Goal: Communication & Community: Answer question/provide support

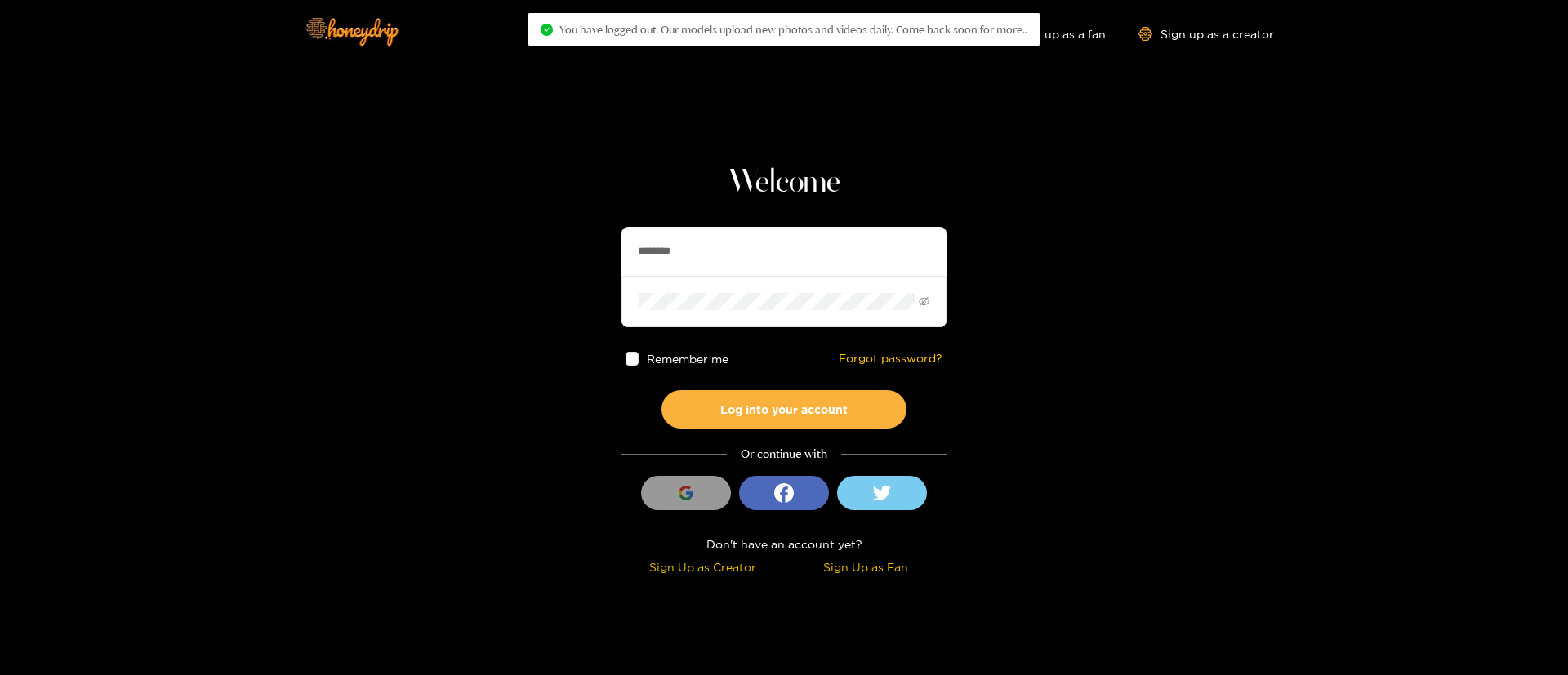
drag, startPoint x: 0, startPoint y: 0, endPoint x: 825, endPoint y: 250, distance: 862.0
click at [825, 250] on input "********" at bounding box center [784, 251] width 325 height 49
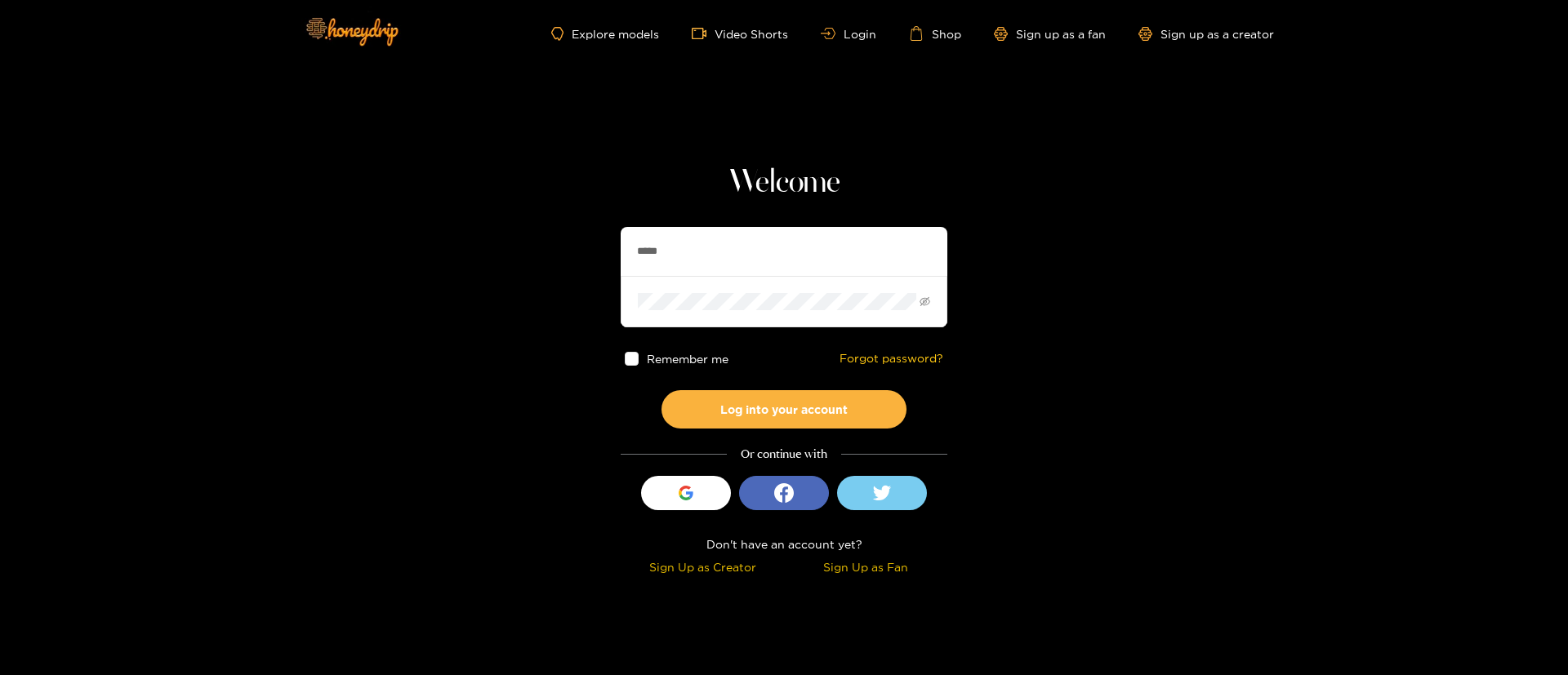
type input "**********"
click at [769, 408] on button "Log into your account" at bounding box center [784, 409] width 245 height 38
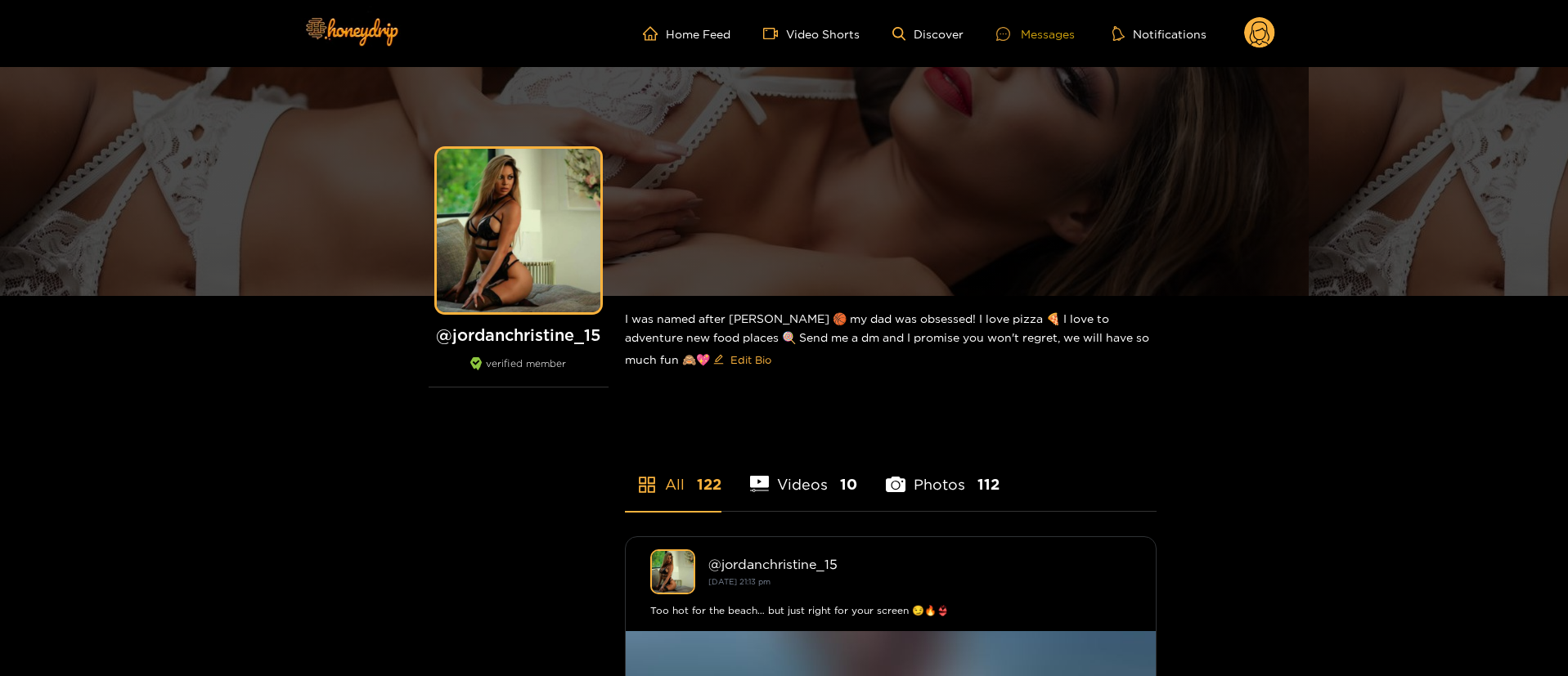
click at [1029, 33] on div "Messages" at bounding box center [1035, 33] width 79 height 19
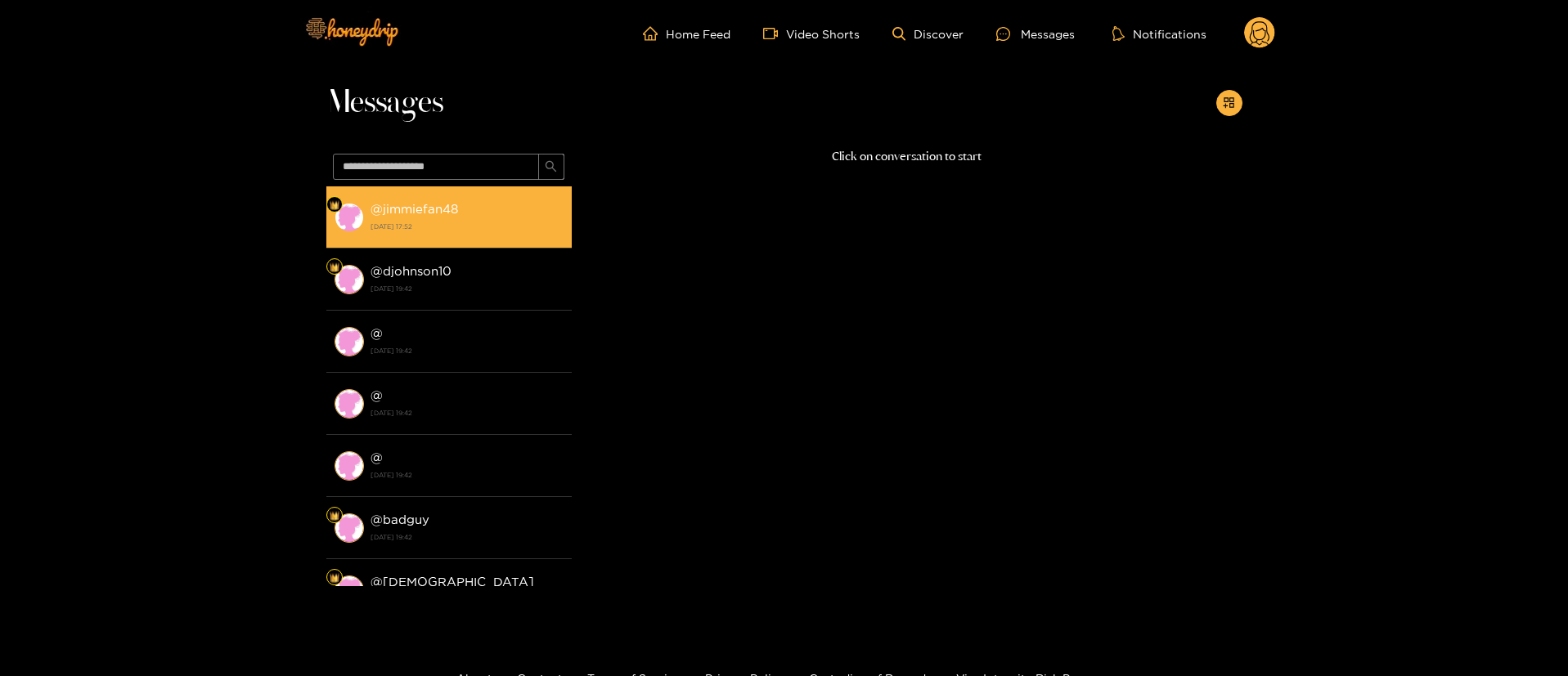
click at [501, 241] on li "@ jimmiefan48 [DATE] 17:52" at bounding box center [449, 217] width 245 height 62
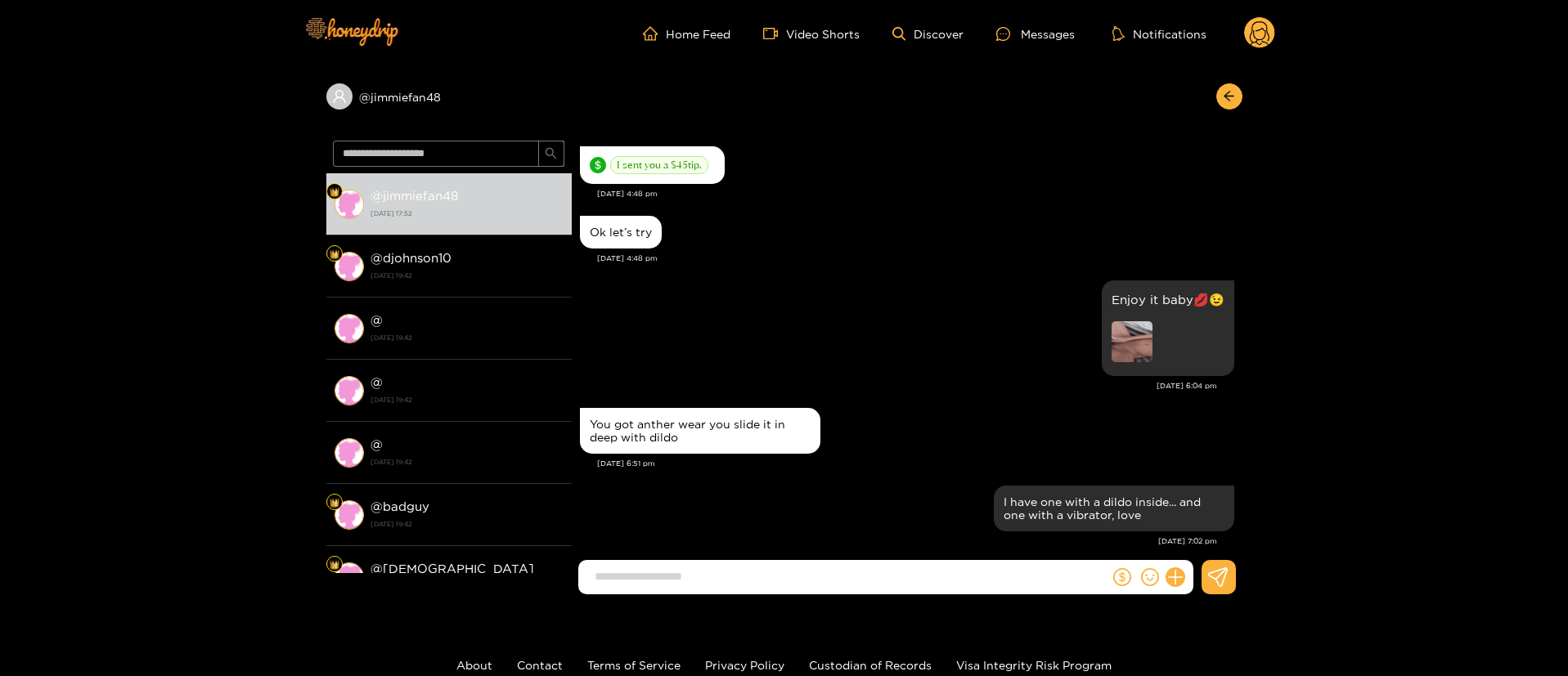
scroll to position [1866, 0]
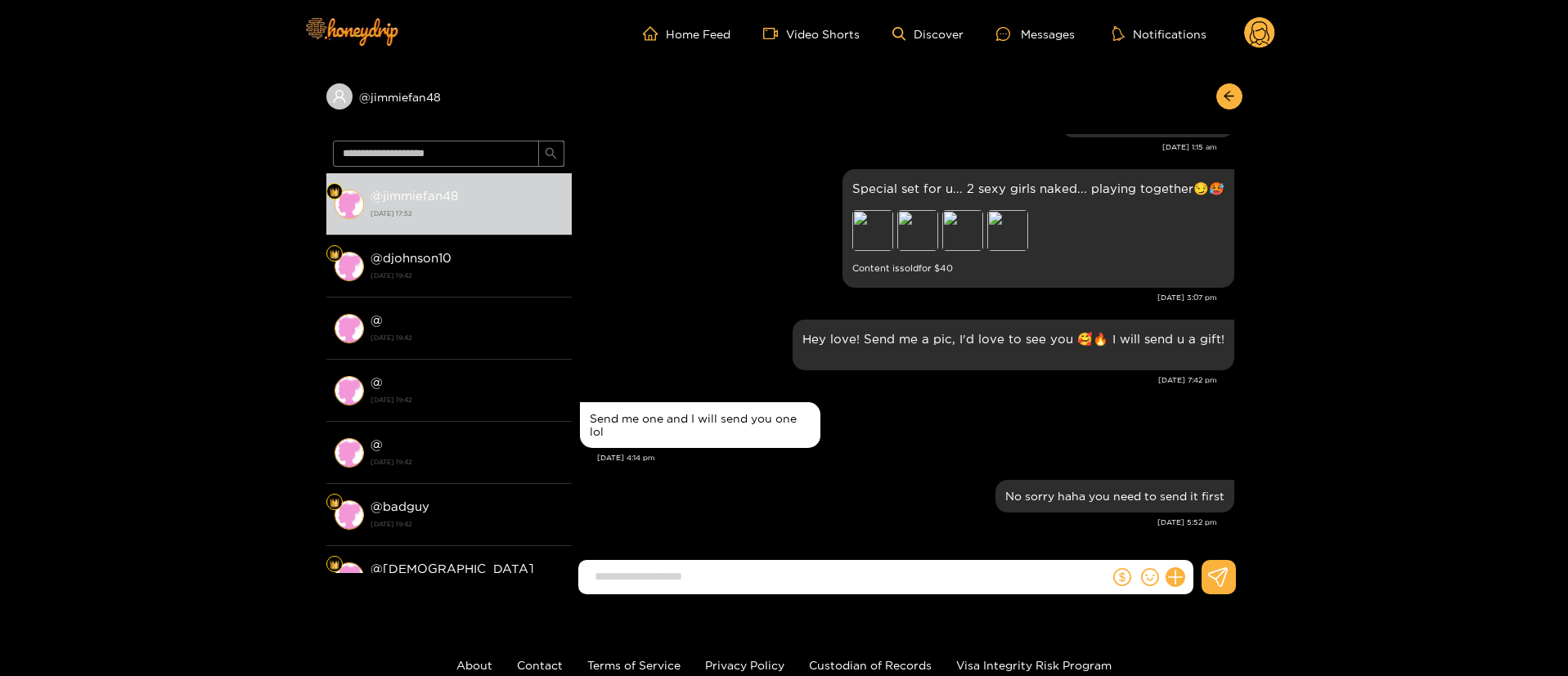
click at [808, 592] on form at bounding box center [843, 577] width 531 height 34
click at [869, 229] on div "Preview" at bounding box center [872, 230] width 41 height 41
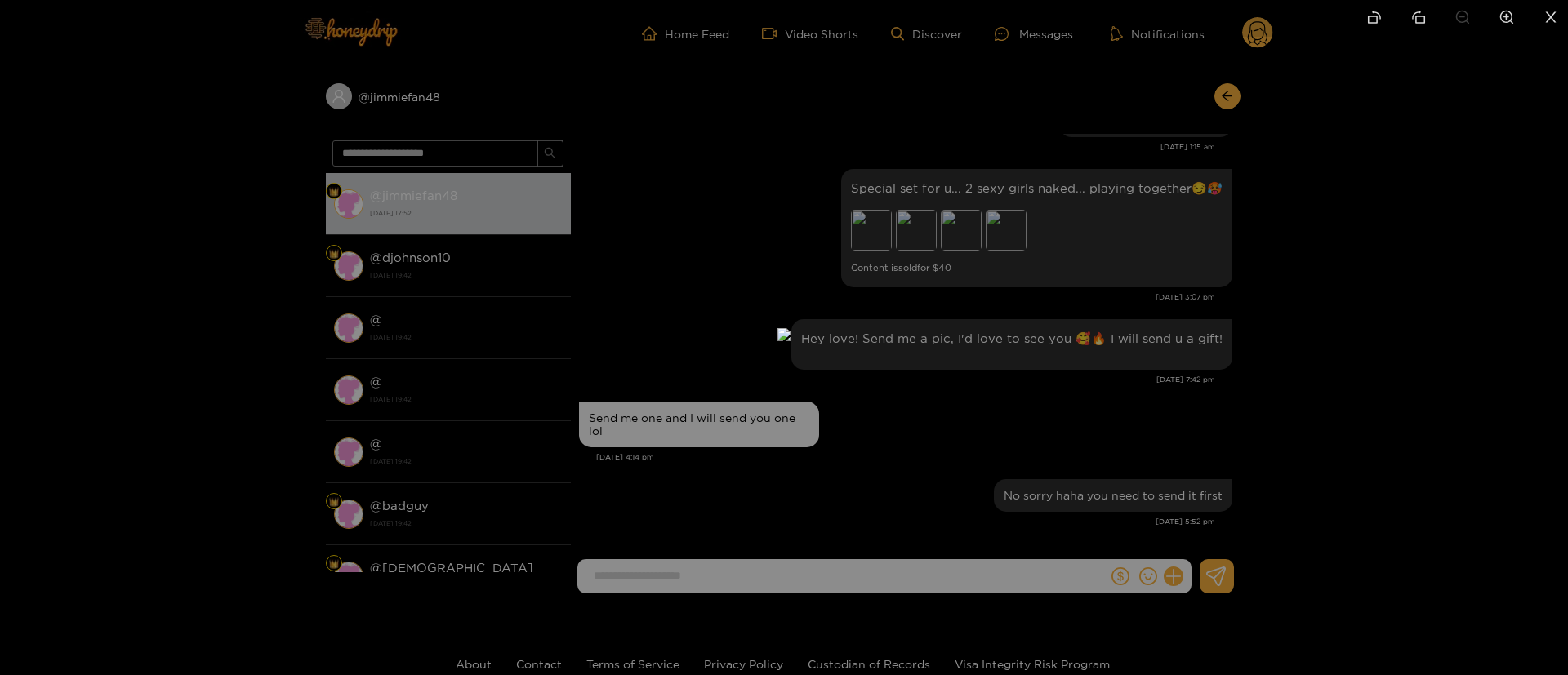
click at [1144, 274] on div at bounding box center [784, 338] width 1568 height 675
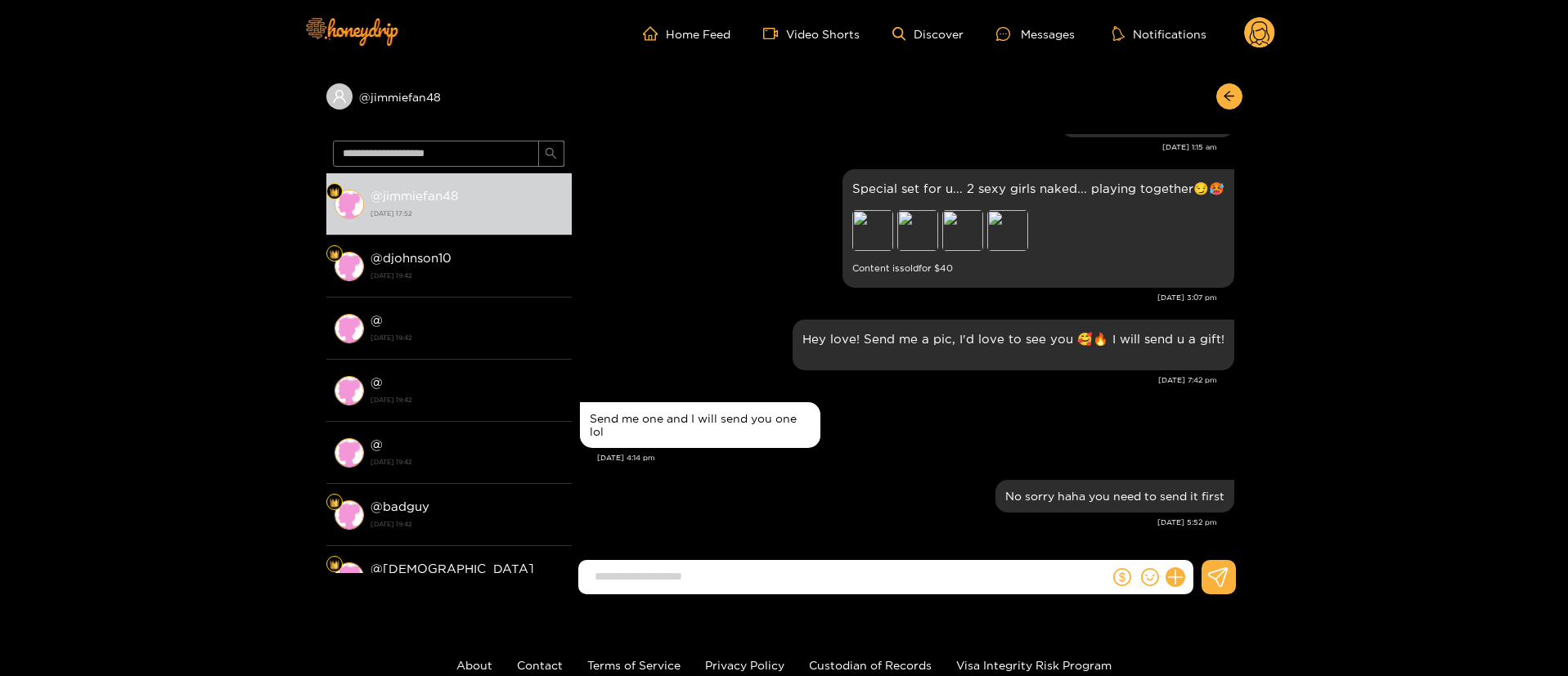
click at [809, 595] on div at bounding box center [907, 583] width 671 height 47
click at [806, 591] on form at bounding box center [843, 577] width 531 height 34
click at [801, 578] on input at bounding box center [847, 577] width 523 height 27
type input "**********"
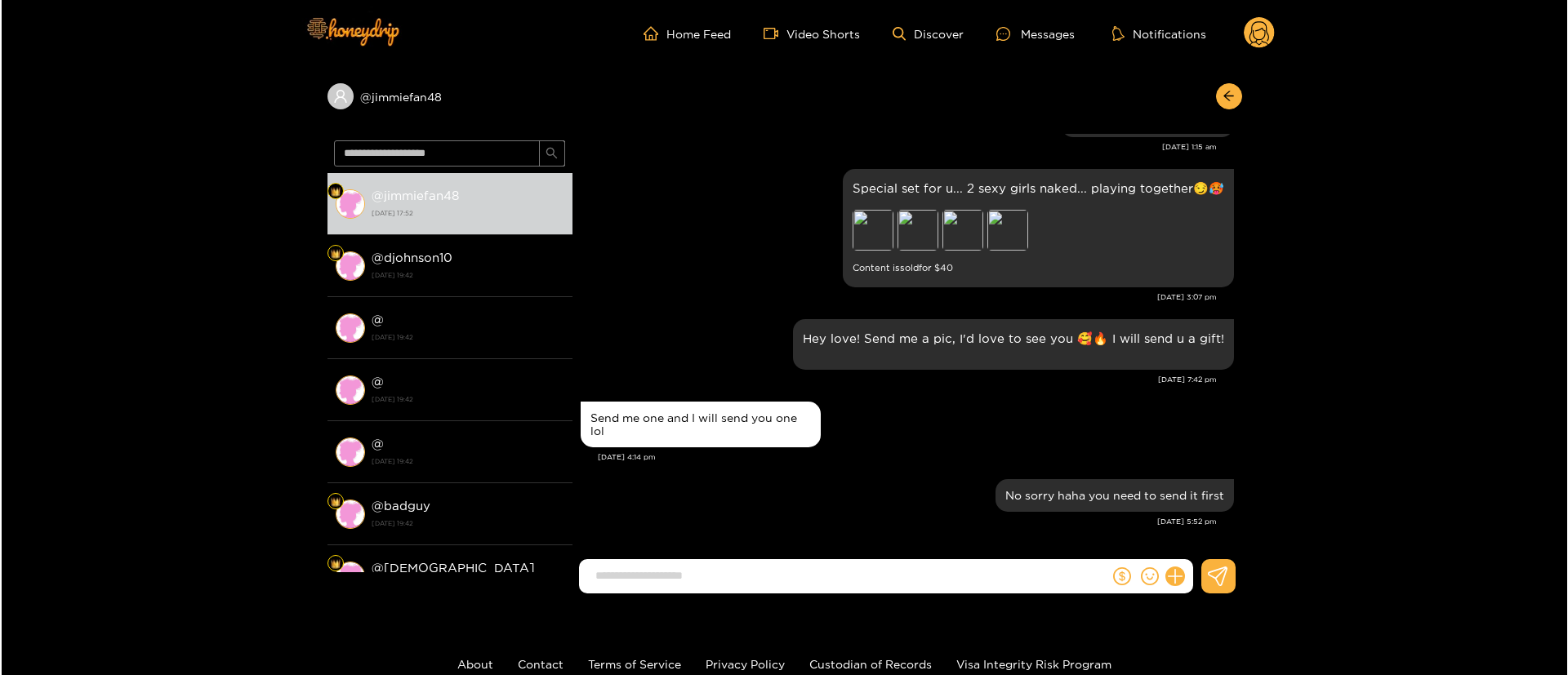
scroll to position [1928, 0]
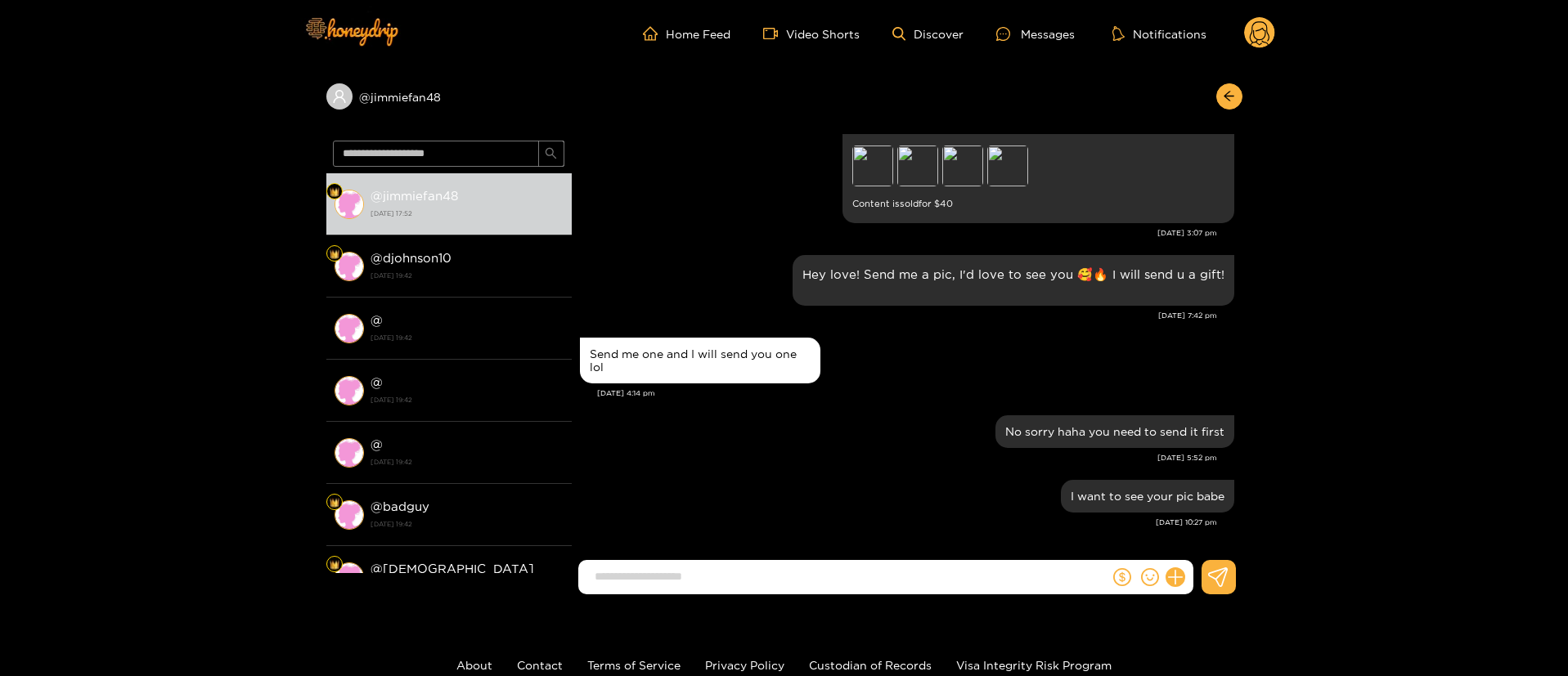
click at [1249, 25] on circle at bounding box center [1259, 32] width 31 height 31
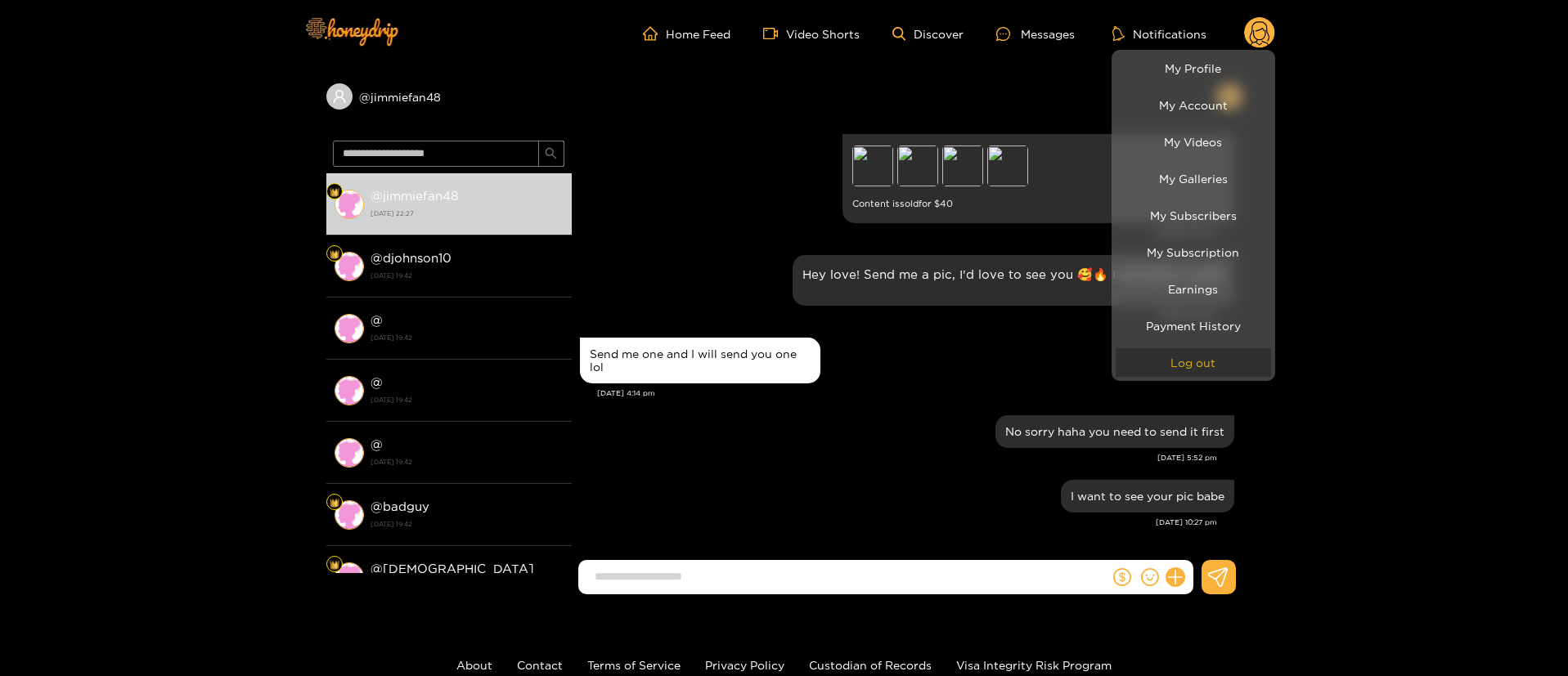
click at [1193, 360] on button "Log out" at bounding box center [1193, 362] width 155 height 29
